Goal: Information Seeking & Learning: Find specific fact

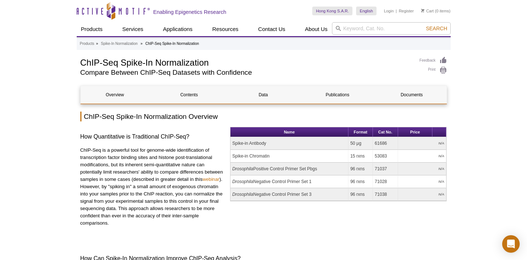
drag, startPoint x: 387, startPoint y: 157, endPoint x: 375, endPoint y: 155, distance: 12.1
click at [375, 155] on td "53083" at bounding box center [385, 156] width 25 height 13
copy td "53083"
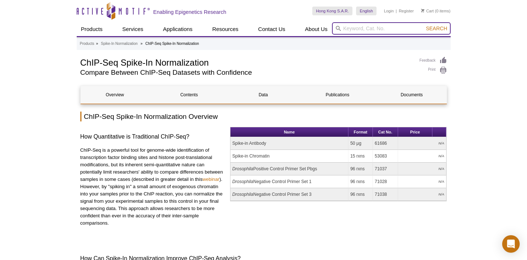
click at [347, 27] on input "search" at bounding box center [391, 28] width 119 height 12
paste input "53083"
click at [424, 25] on button "Search" at bounding box center [437, 28] width 26 height 7
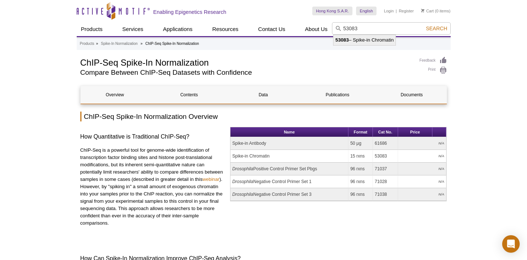
click at [367, 38] on li "53083 – Spike-in Chromatin" at bounding box center [365, 40] width 62 height 10
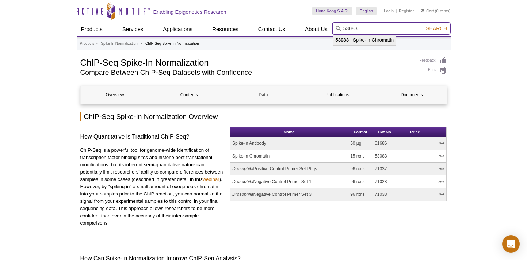
type input "53083 – Spike-in Chromatin"
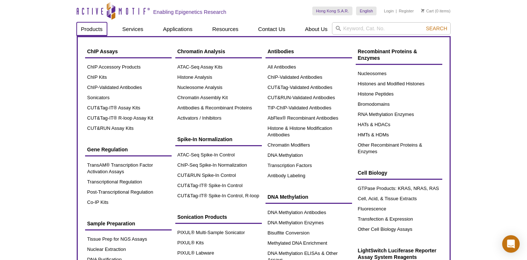
click at [92, 28] on link "Products" at bounding box center [92, 29] width 30 height 14
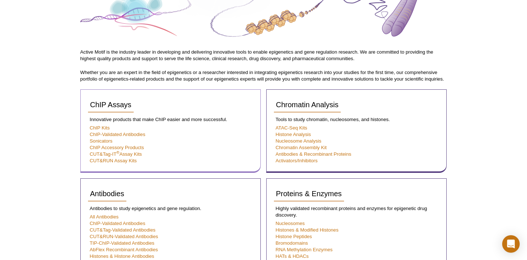
scroll to position [76, 0]
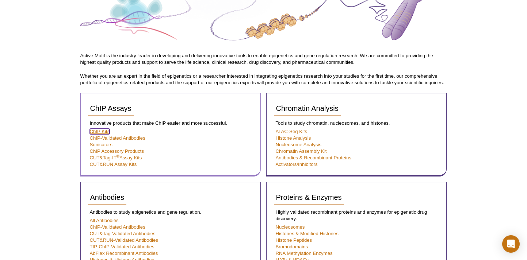
click at [100, 133] on link "ChIP Kits" at bounding box center [100, 131] width 20 height 5
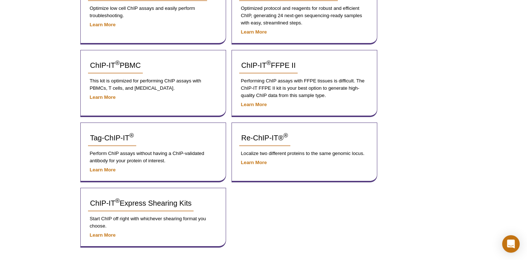
scroll to position [342, 0]
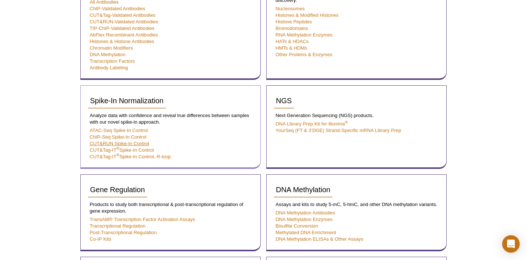
scroll to position [216, 0]
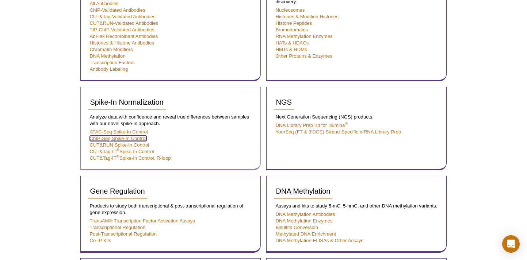
click at [124, 140] on link "ChIP-Seq Spike-In Control" at bounding box center [118, 138] width 57 height 5
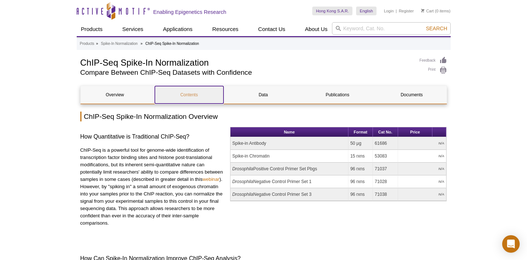
click at [195, 97] on link "Contents" at bounding box center [189, 95] width 69 height 18
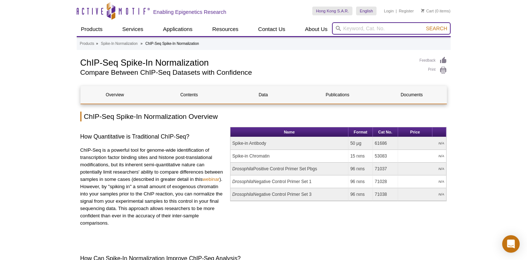
click at [351, 27] on input "search" at bounding box center [391, 28] width 119 height 12
type input "spike in chromatin"
click at [424, 25] on button "Search" at bounding box center [437, 28] width 26 height 7
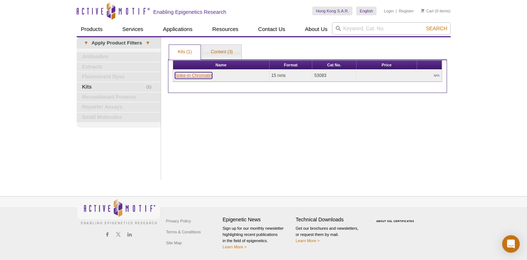
click at [193, 74] on link "Spike-in Chromatin" at bounding box center [193, 75] width 37 height 7
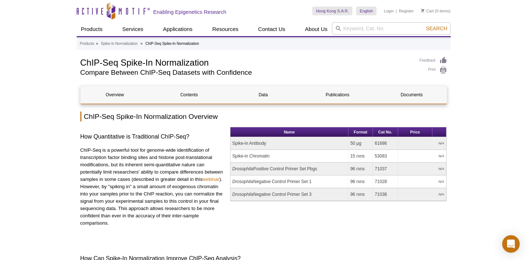
drag, startPoint x: 376, startPoint y: 156, endPoint x: 389, endPoint y: 156, distance: 12.8
click at [389, 156] on td "53083" at bounding box center [385, 156] width 25 height 13
copy td "53083"
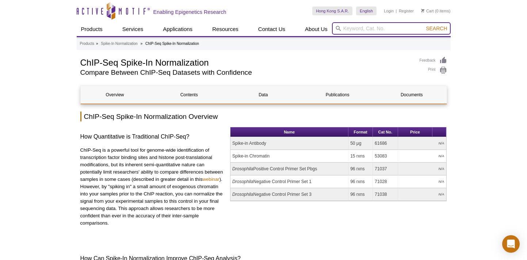
click at [347, 31] on input "search" at bounding box center [391, 28] width 119 height 12
paste input "53083"
type input "53083"
click at [424, 25] on button "Search" at bounding box center [437, 28] width 26 height 7
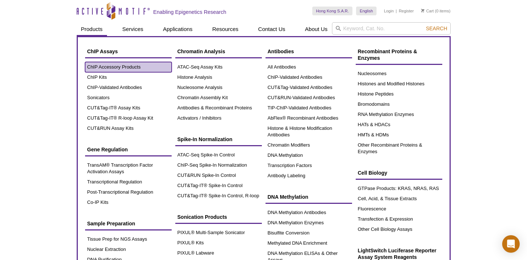
click at [95, 69] on link "ChIP Accessory Products" at bounding box center [128, 67] width 87 height 10
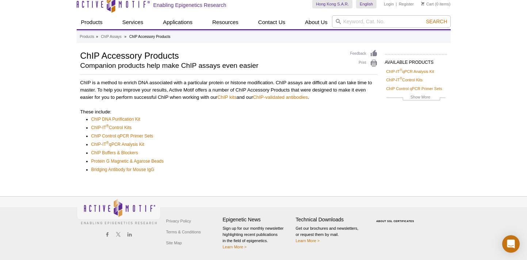
scroll to position [1, 0]
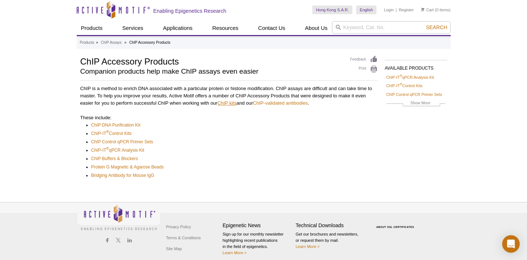
click at [235, 102] on link "ChIP kits" at bounding box center [226, 102] width 19 height 5
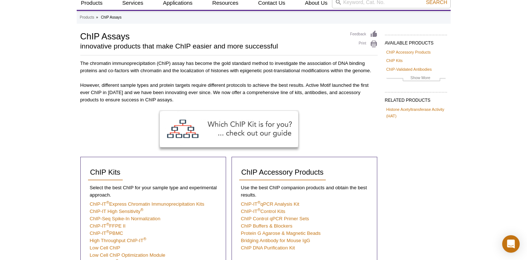
scroll to position [26, 0]
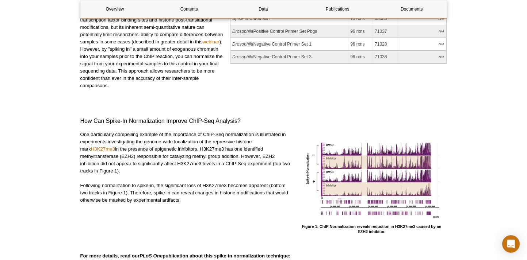
scroll to position [142, 0]
